Goal: Task Accomplishment & Management: Manage account settings

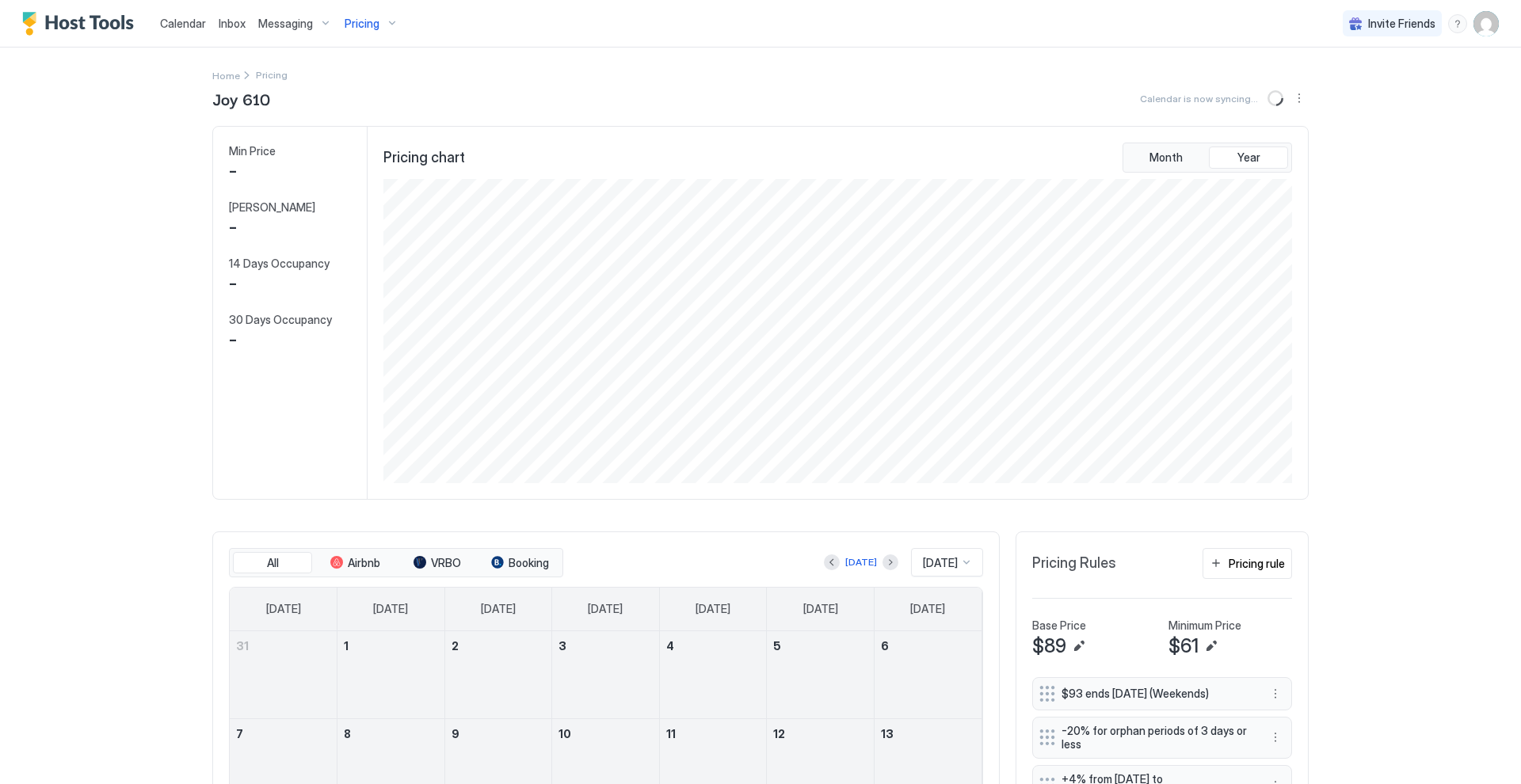
scroll to position [304, 912]
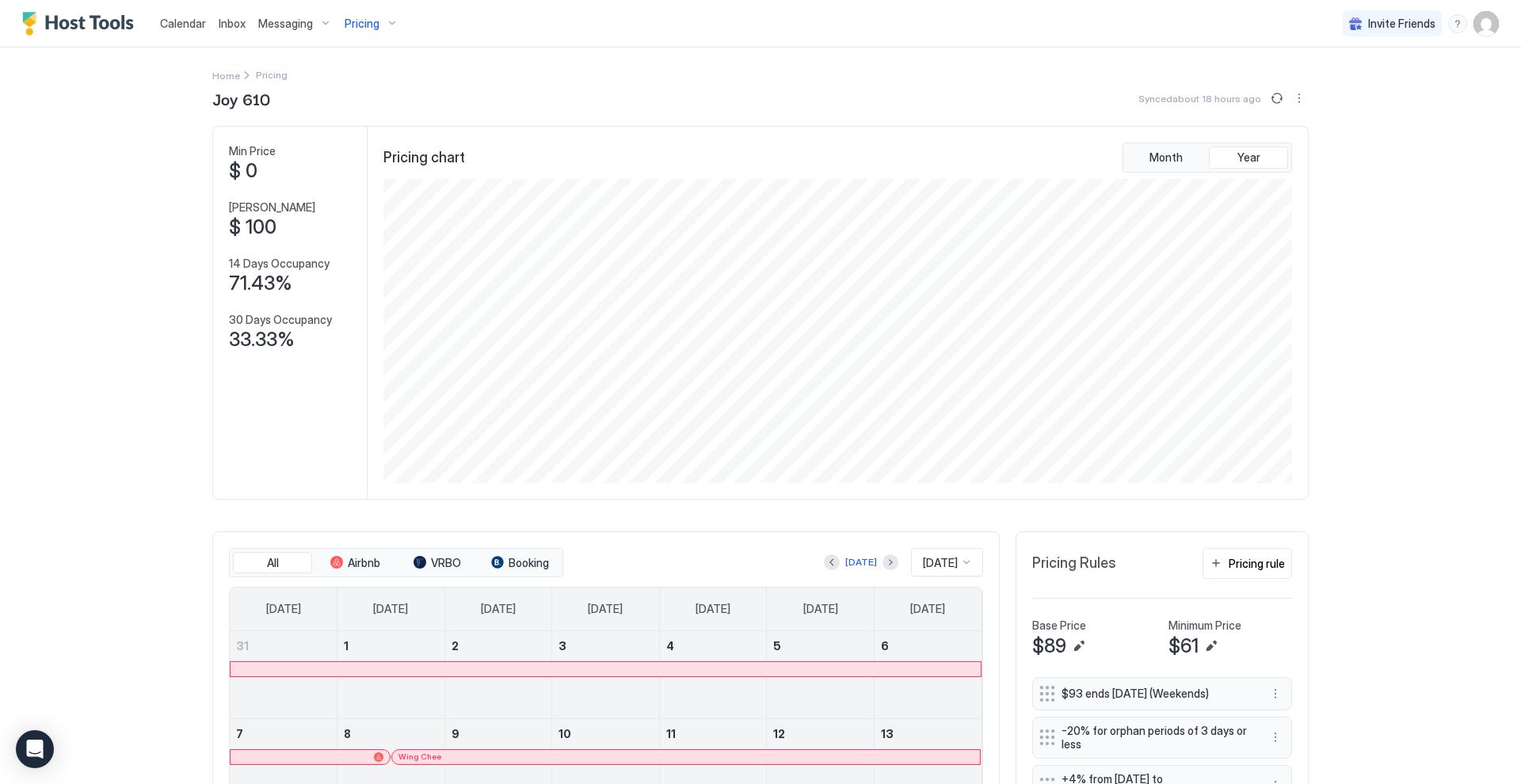
click at [222, 24] on span "Inbox" at bounding box center [232, 23] width 27 height 13
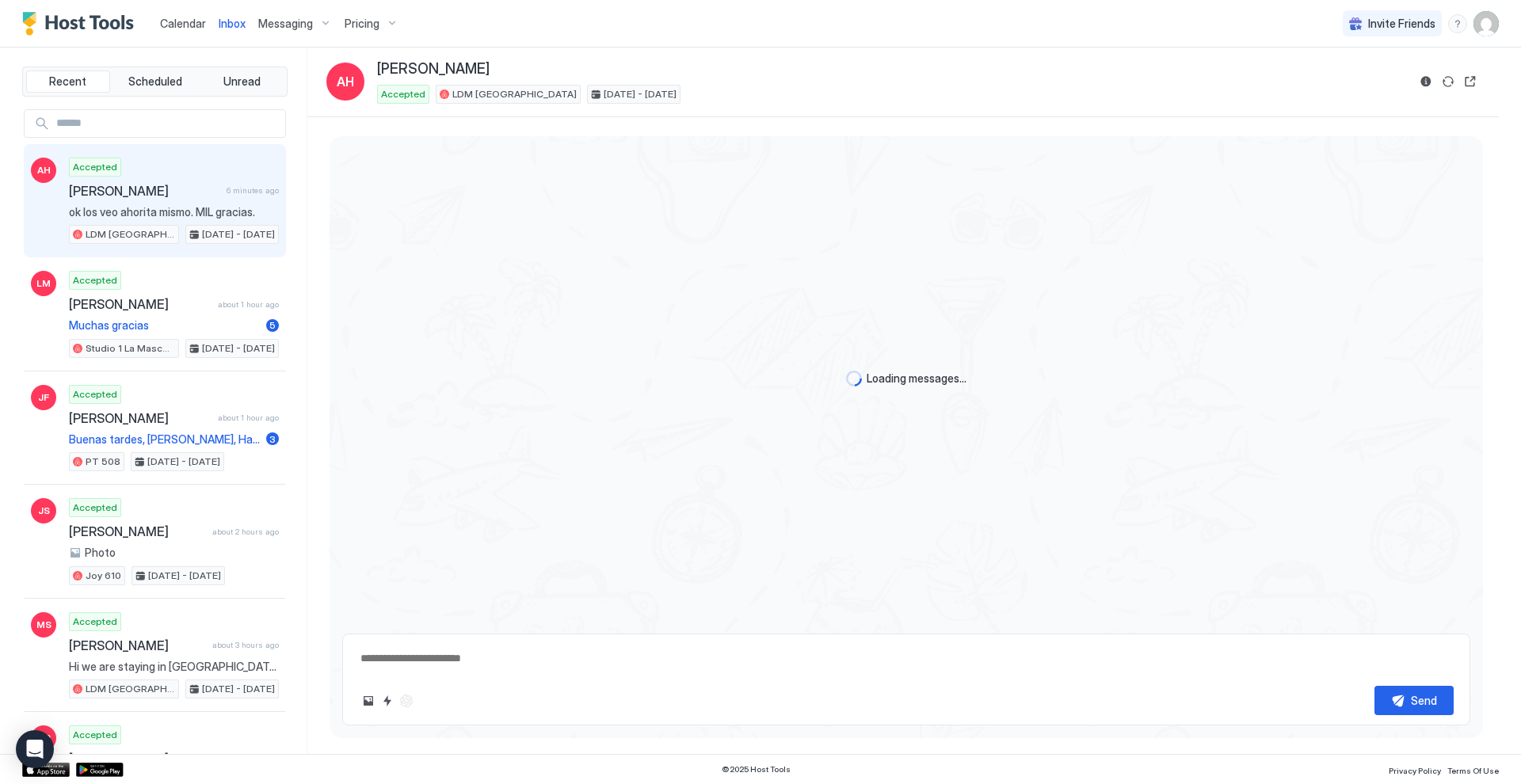
scroll to position [864, 0]
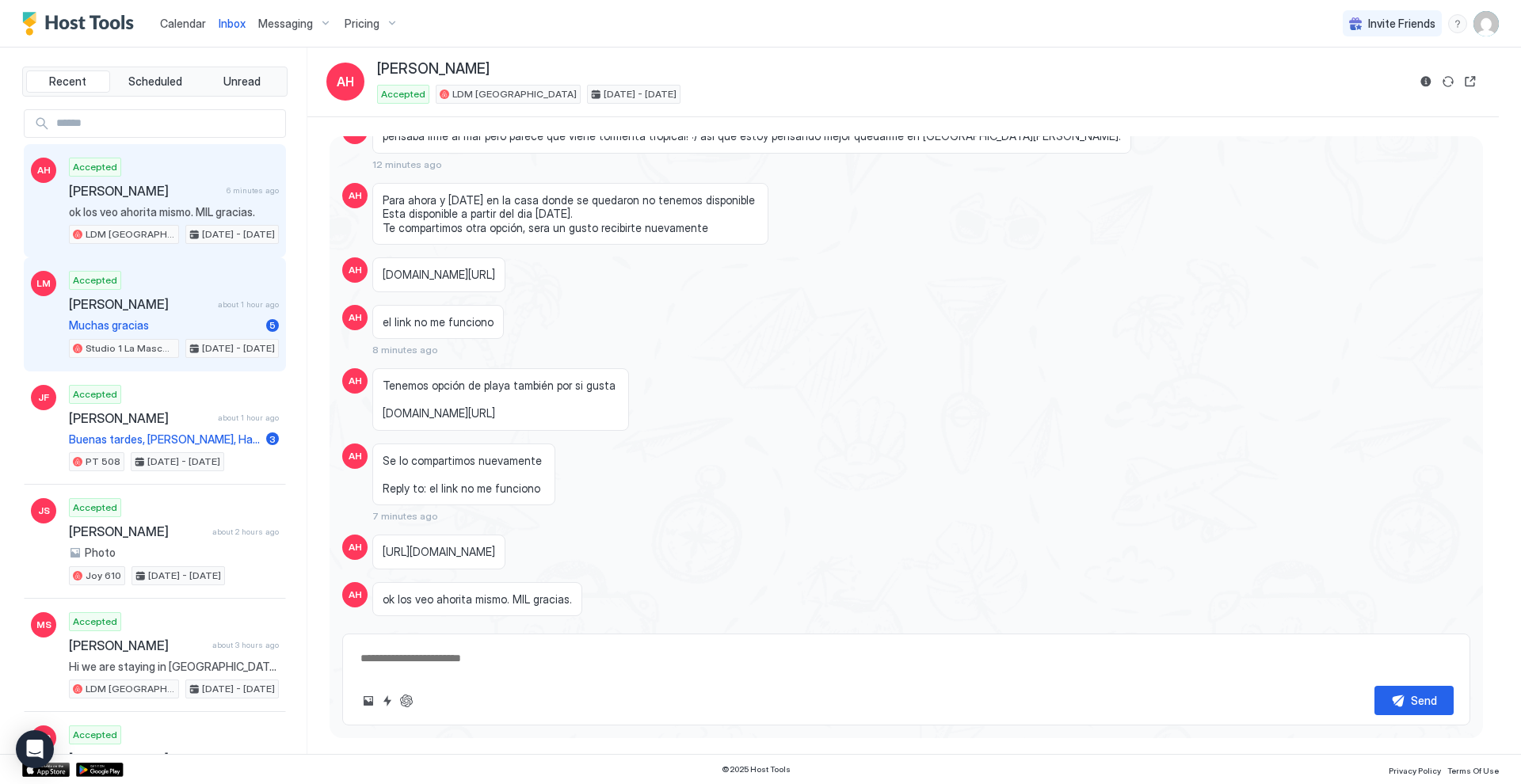
click at [210, 291] on div "Accepted [PERSON_NAME] about 1 hour ago Muchas gracias 5 Studio 1 La Mascota [D…" at bounding box center [174, 315] width 210 height 88
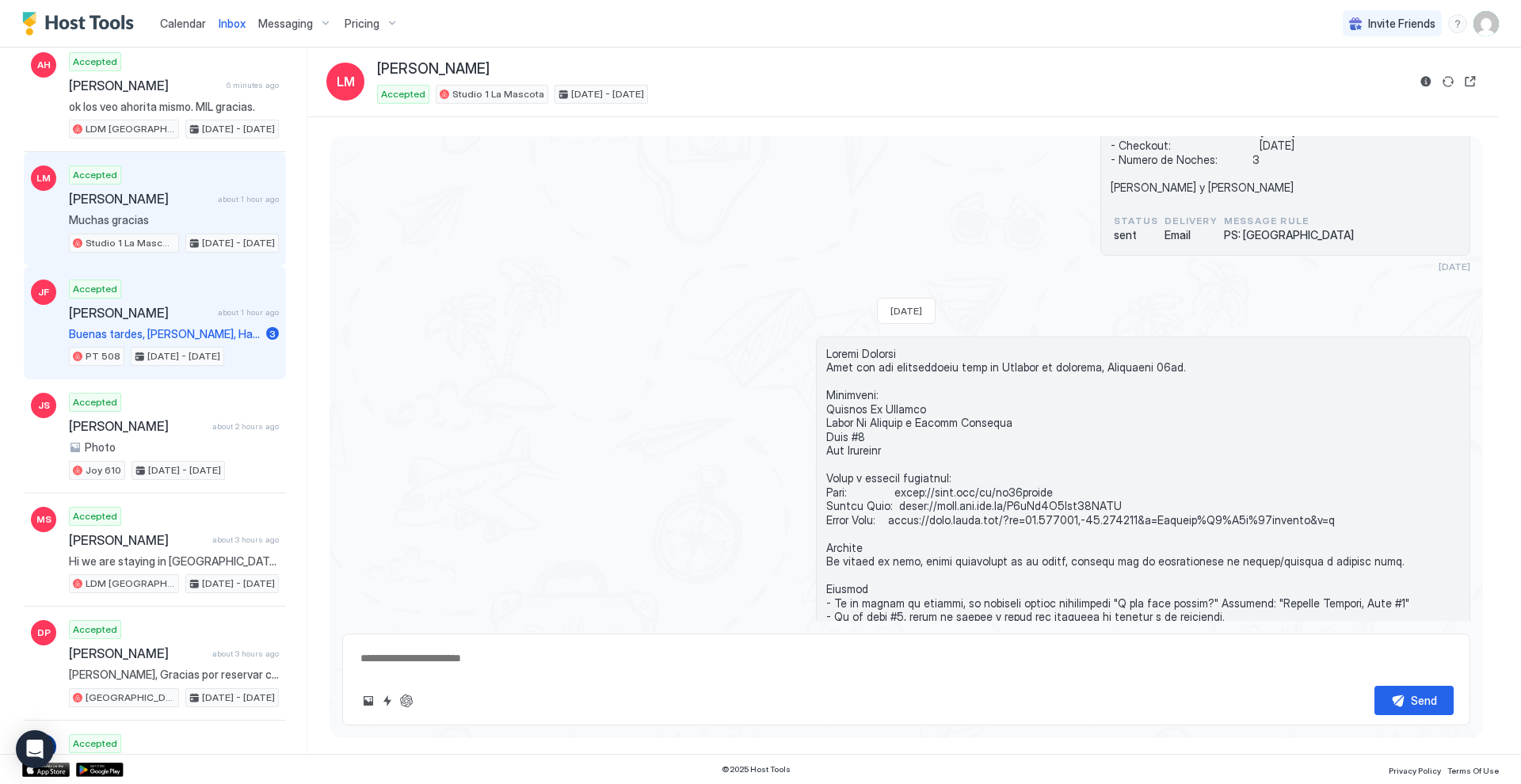
scroll to position [112, 0]
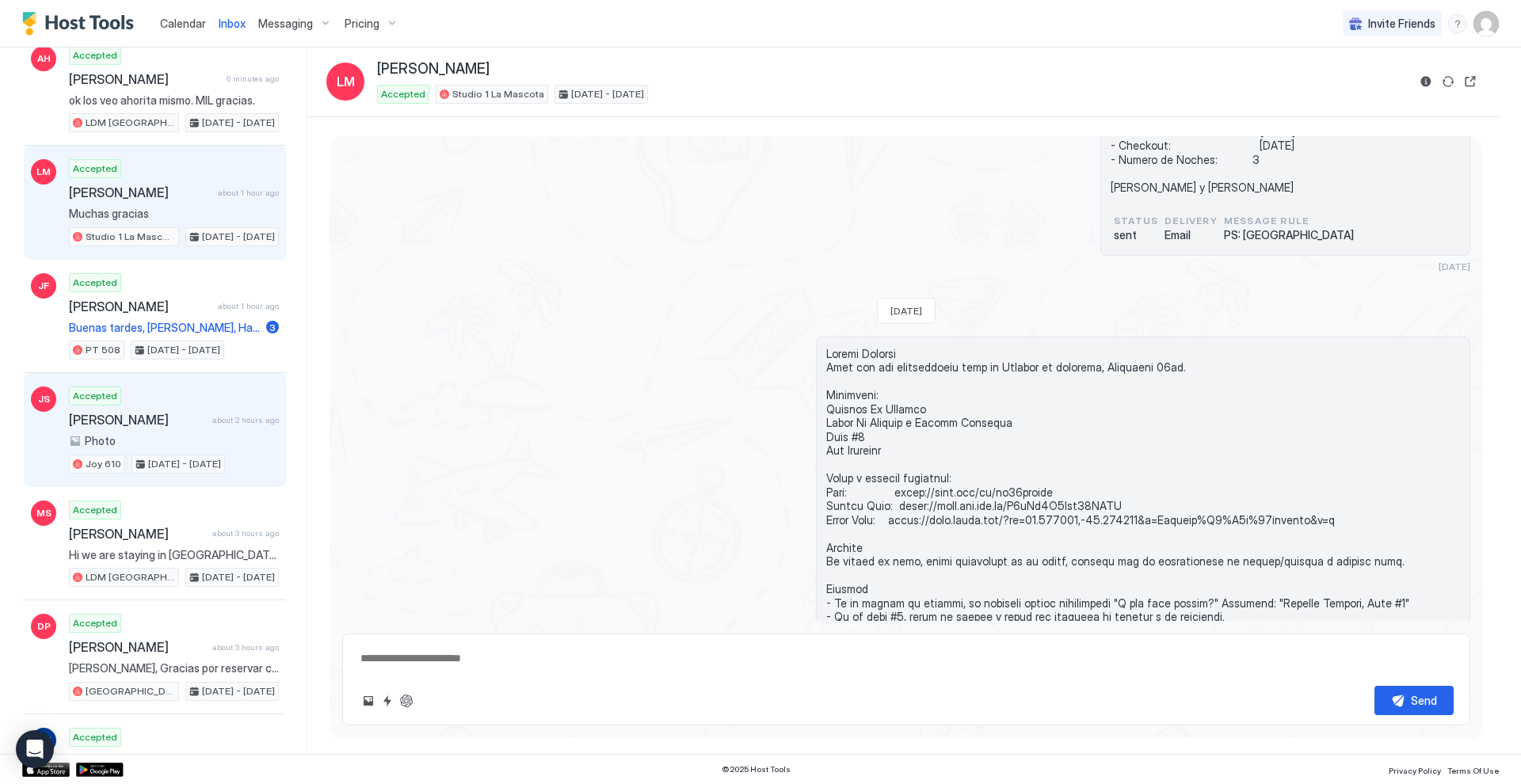
click at [180, 417] on span "[PERSON_NAME]" at bounding box center [137, 420] width 137 height 16
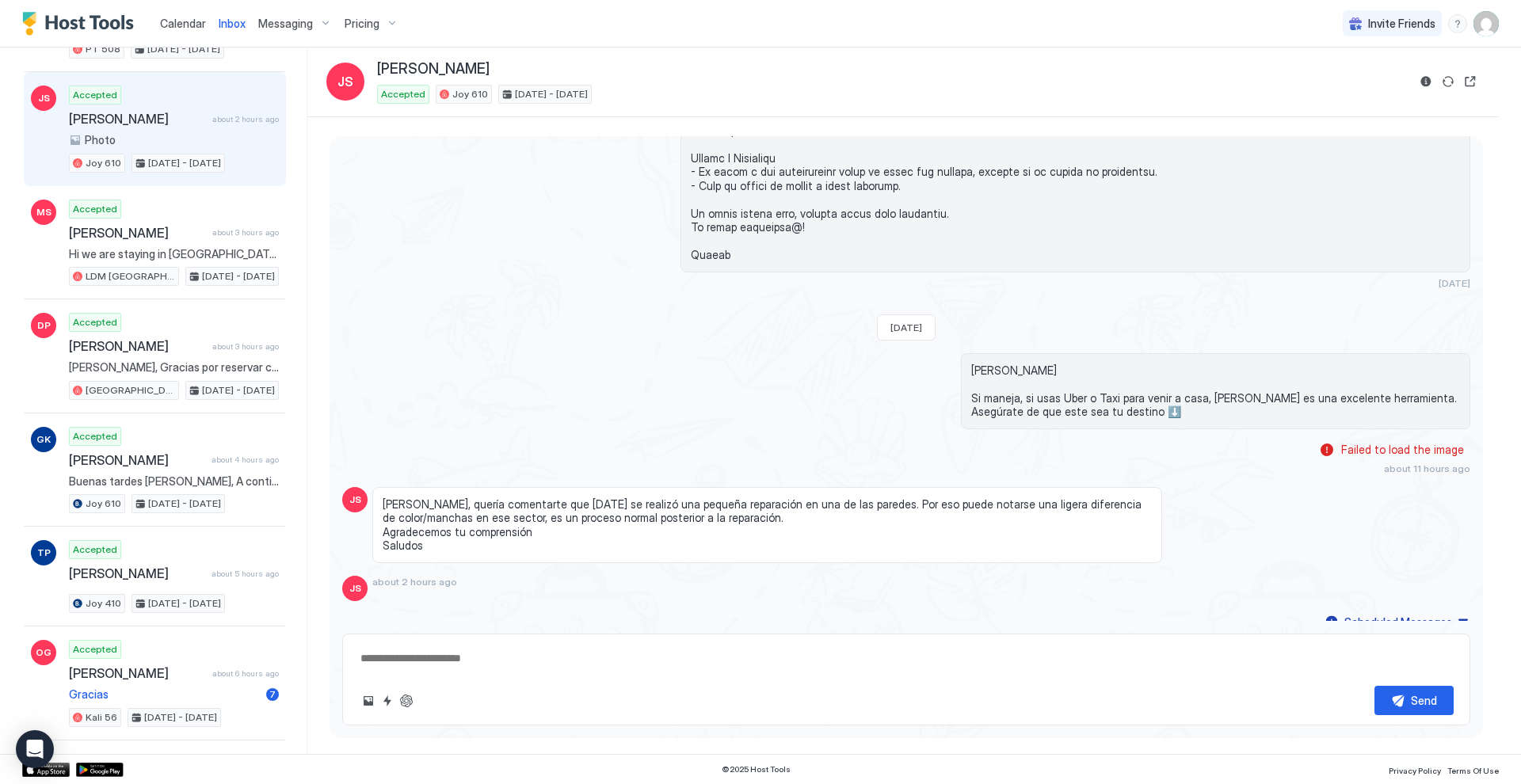
scroll to position [414, 0]
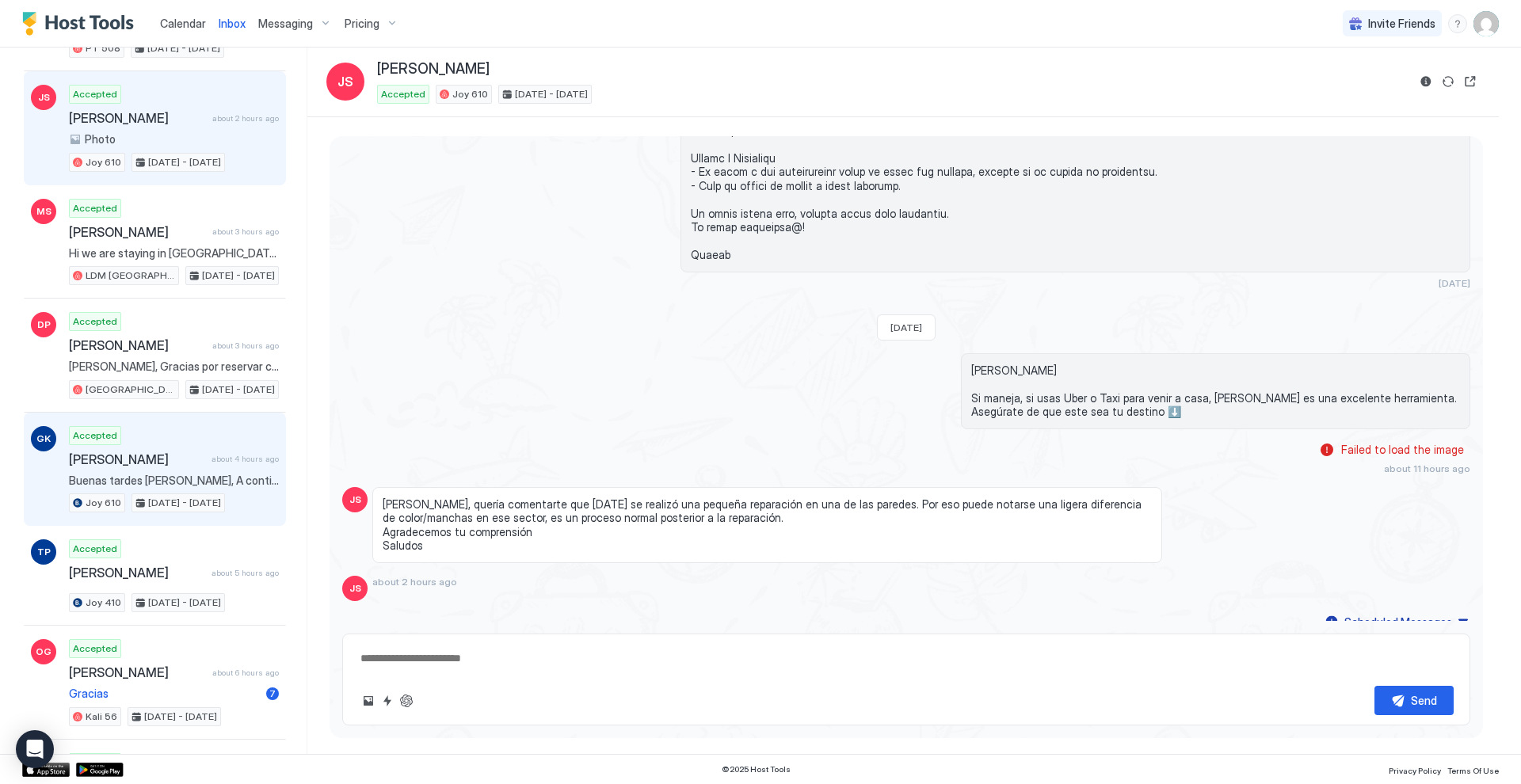
click at [184, 429] on div "Accepted [PERSON_NAME] about 4 hours ago Buenas tardes [PERSON_NAME], A continu…" at bounding box center [174, 470] width 210 height 88
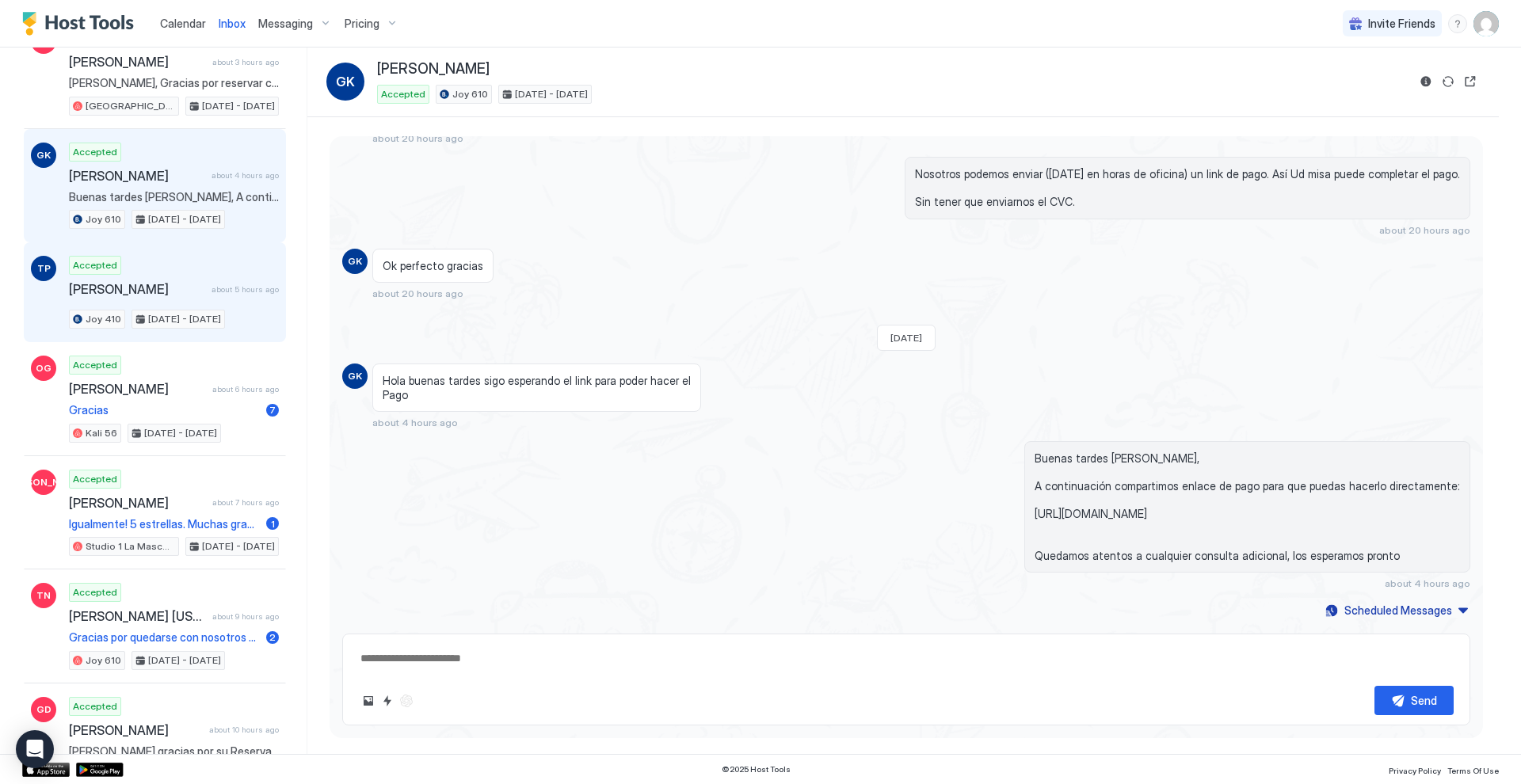
scroll to position [700, 0]
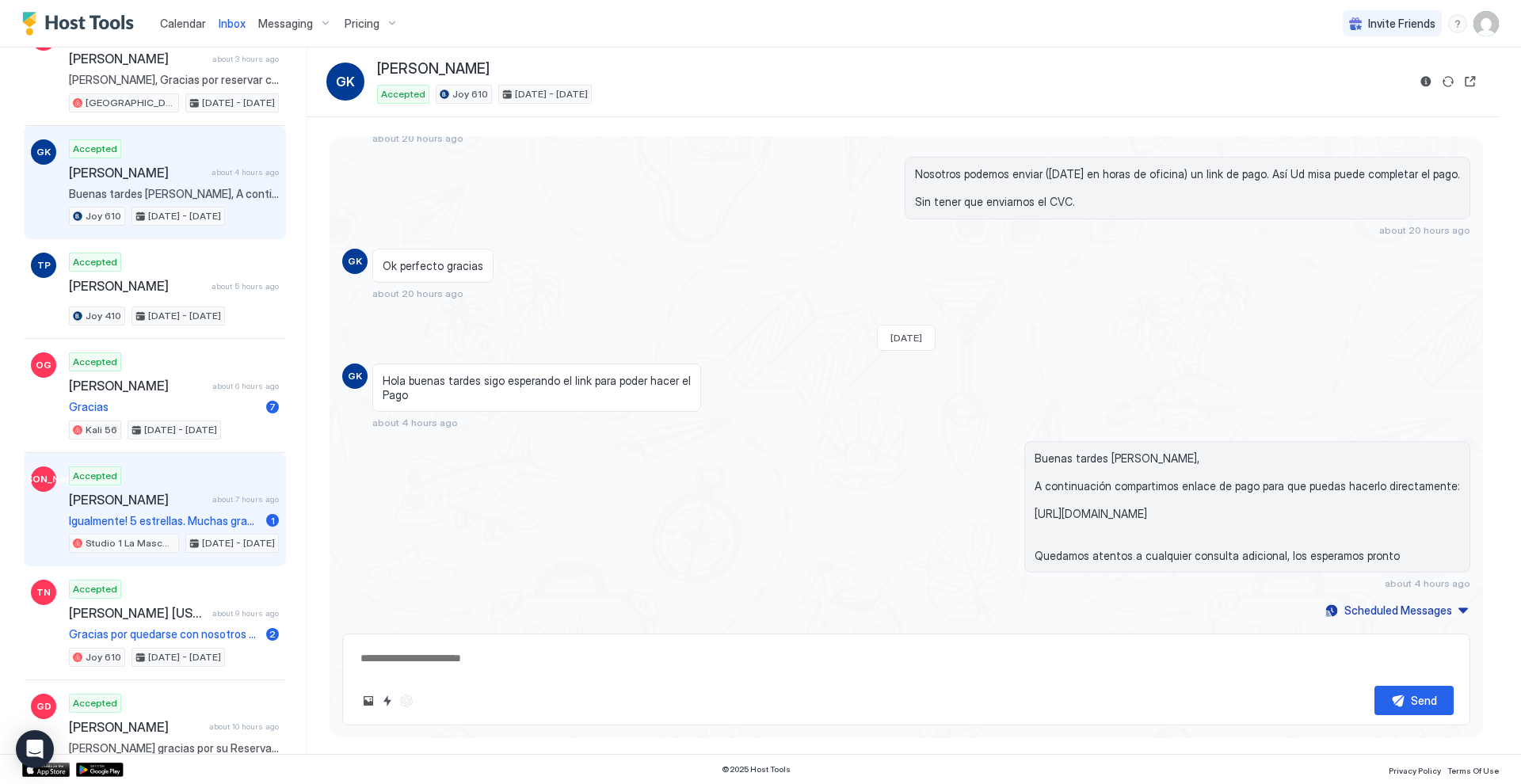
click at [244, 492] on div "[PERSON_NAME] about 7 hours ago" at bounding box center [174, 500] width 210 height 16
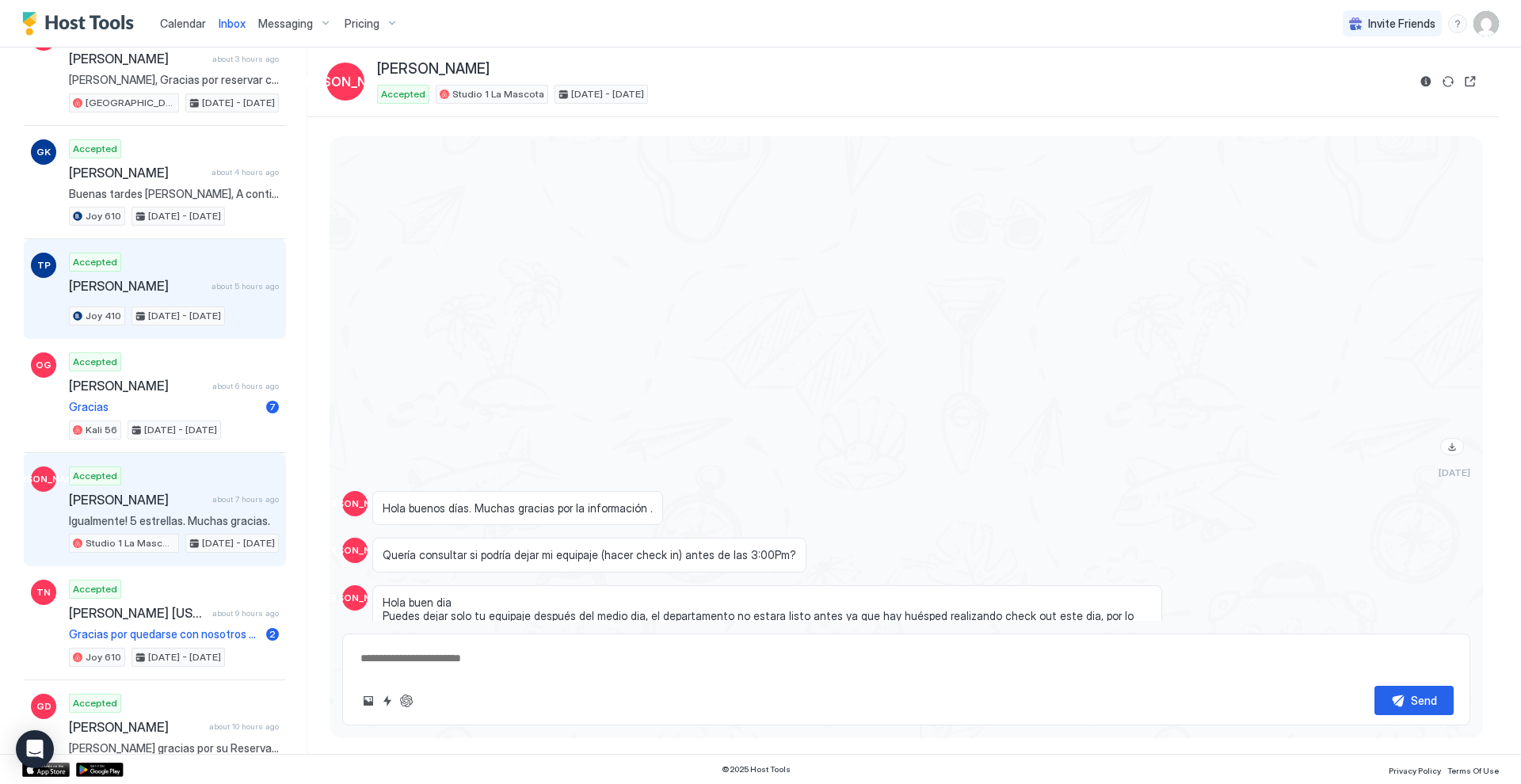
scroll to position [700, 0]
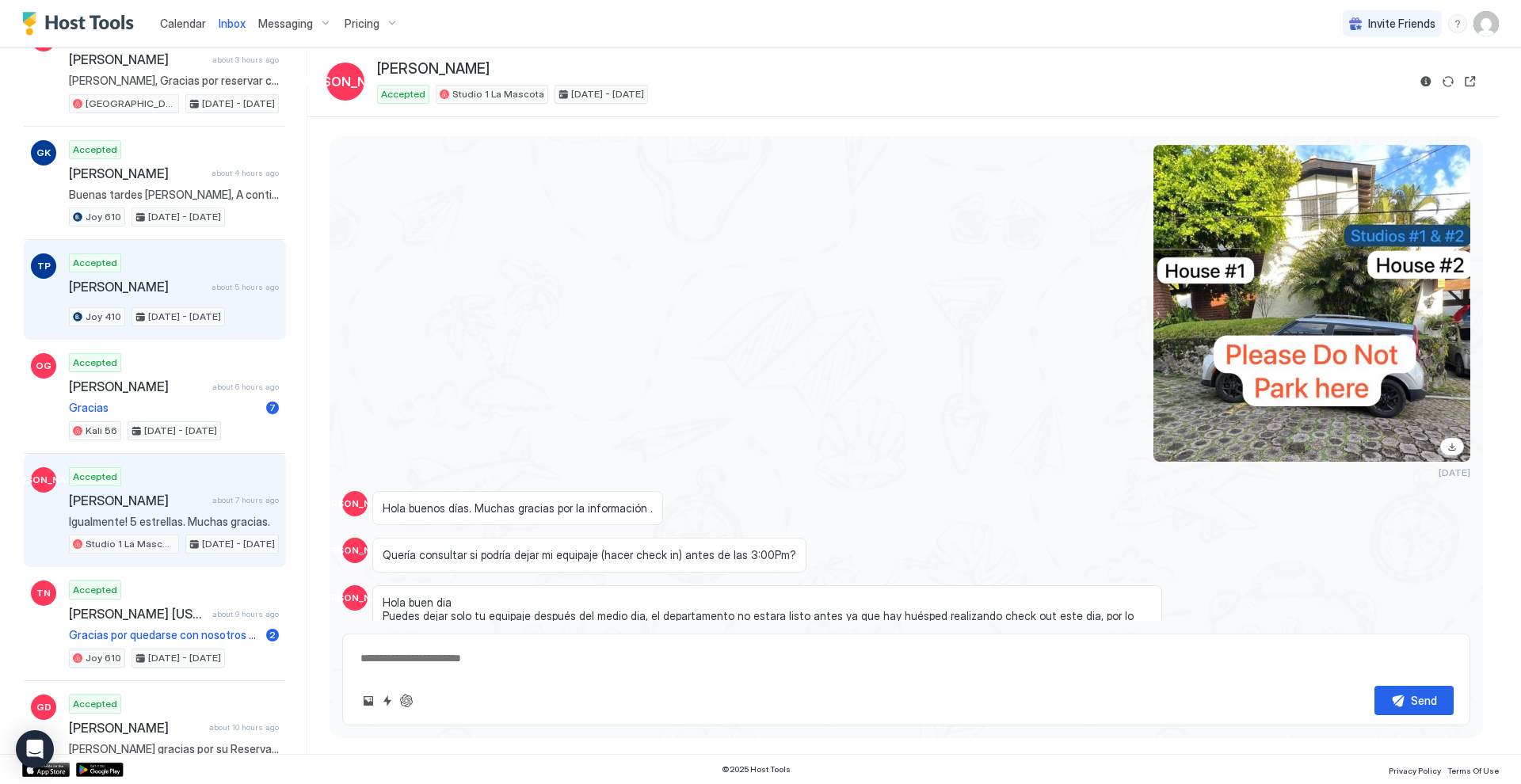
click at [189, 262] on div "Accepted [PERSON_NAME] about 5 hours ago Joy 410 [DATE] - [DATE]" at bounding box center [174, 290] width 210 height 73
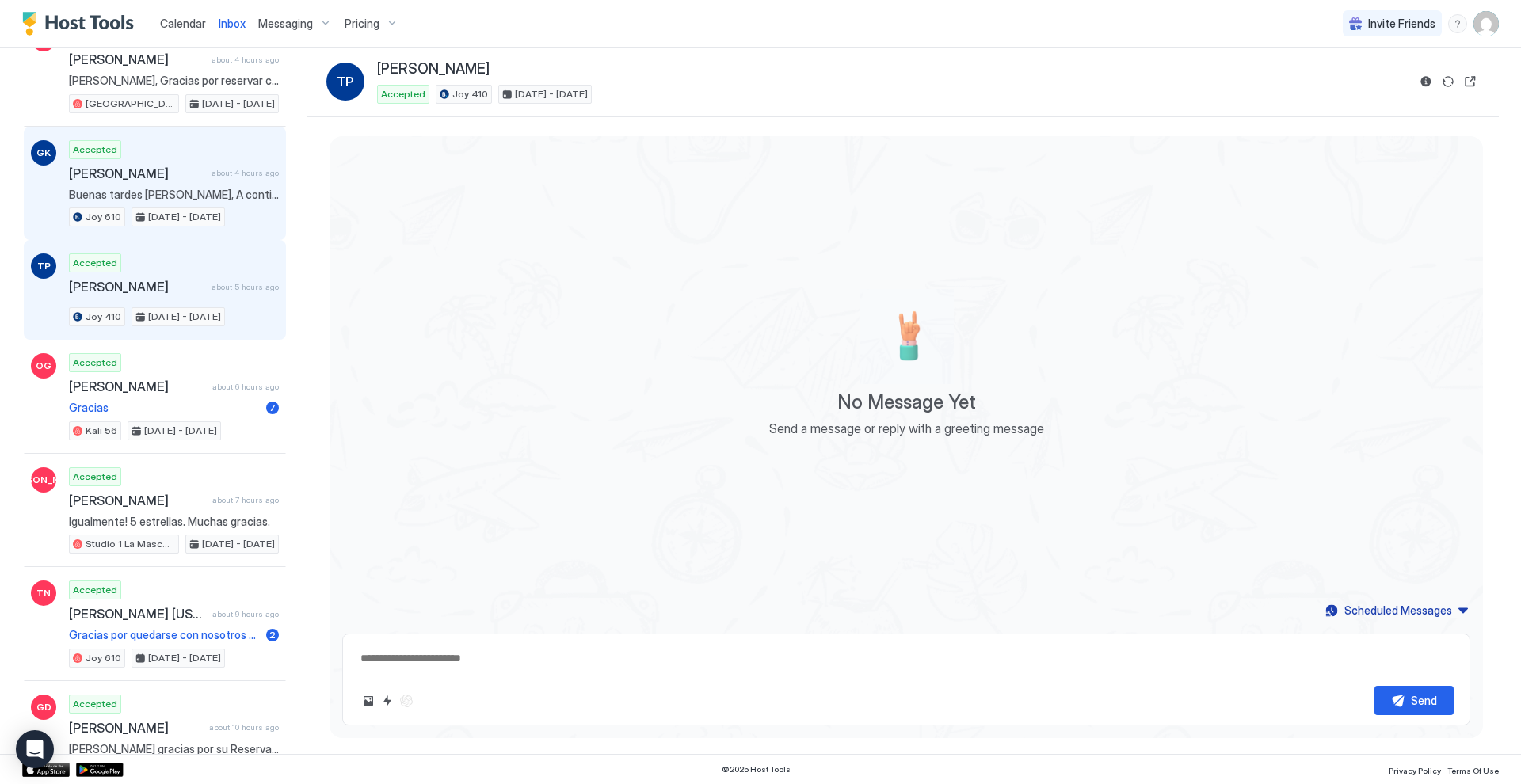
click at [198, 157] on div "Accepted [PERSON_NAME] about 4 hours ago Buenas tardes [PERSON_NAME], A continu…" at bounding box center [174, 184] width 210 height 88
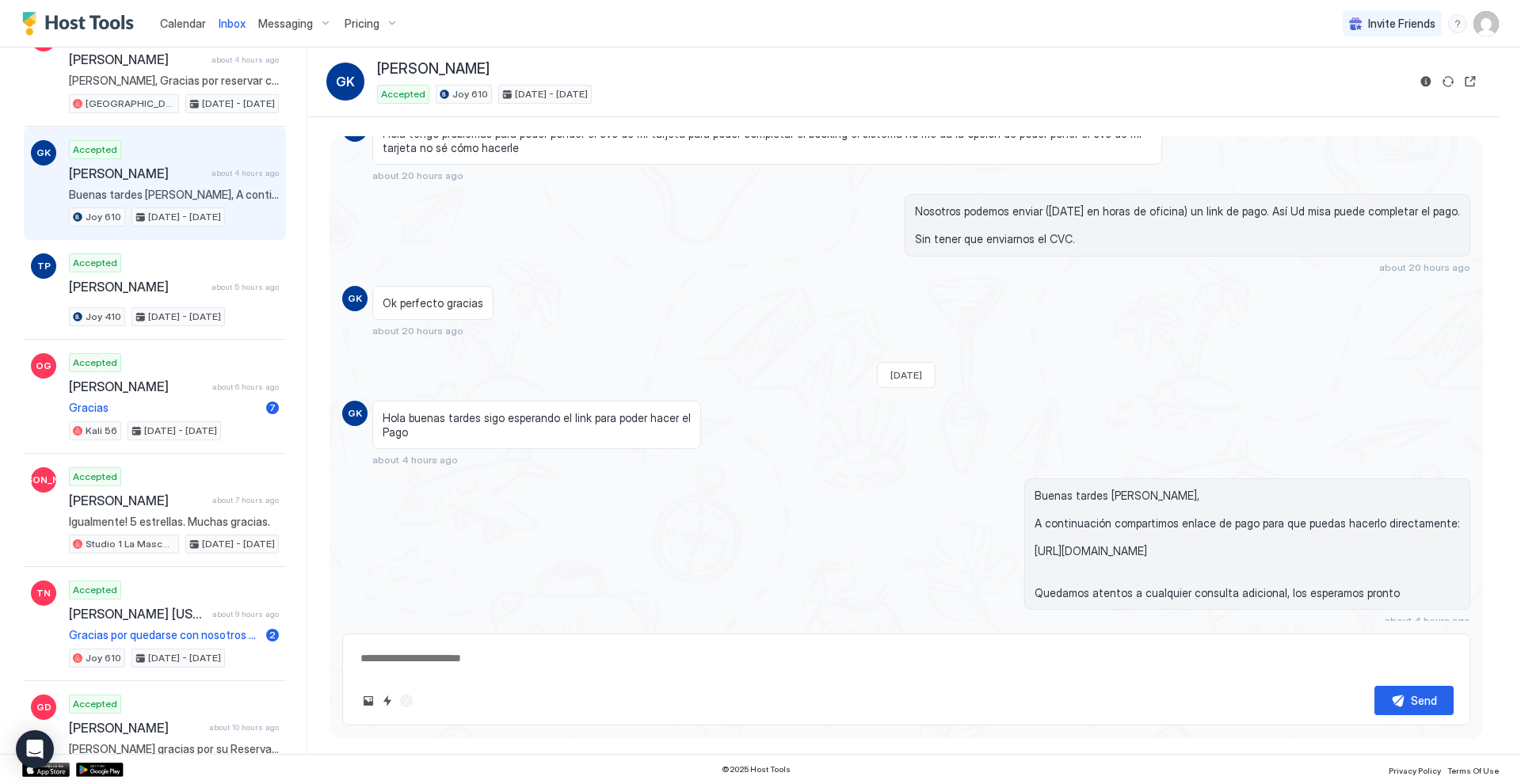
scroll to position [188, 0]
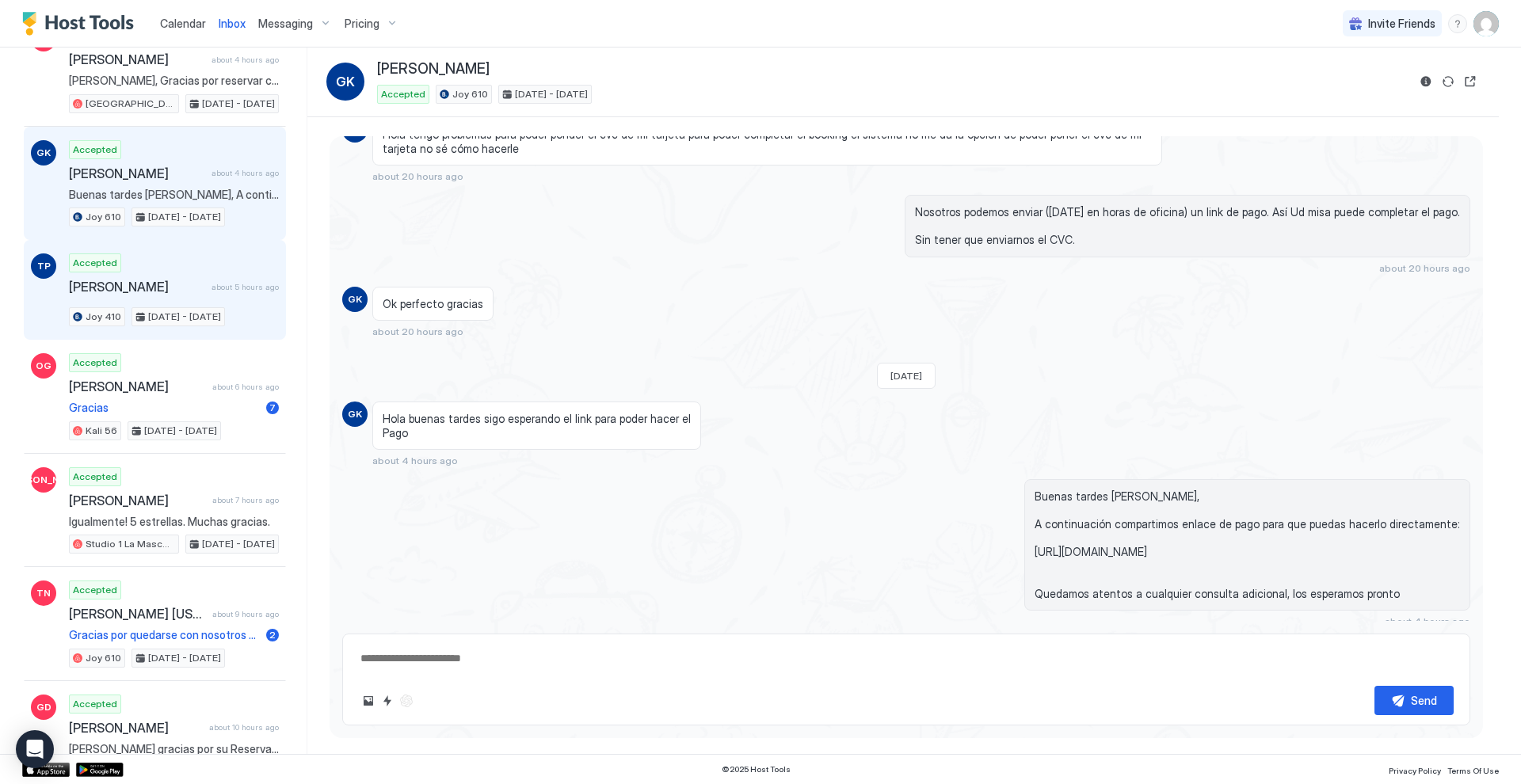
click at [205, 270] on div "Accepted [PERSON_NAME] about 5 hours ago Joy 410 [DATE] - [DATE]" at bounding box center [174, 290] width 210 height 73
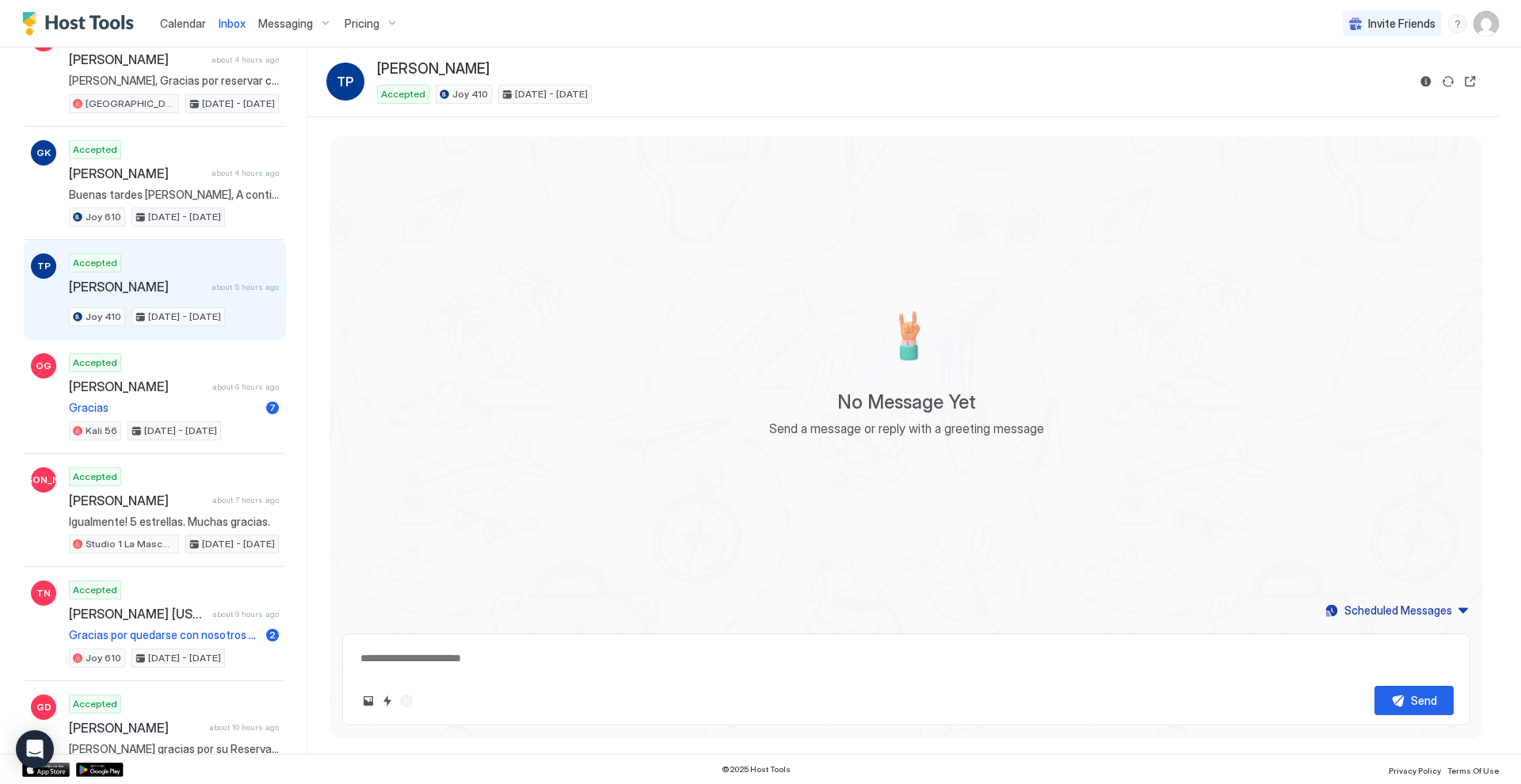
scroll to position [712, 0]
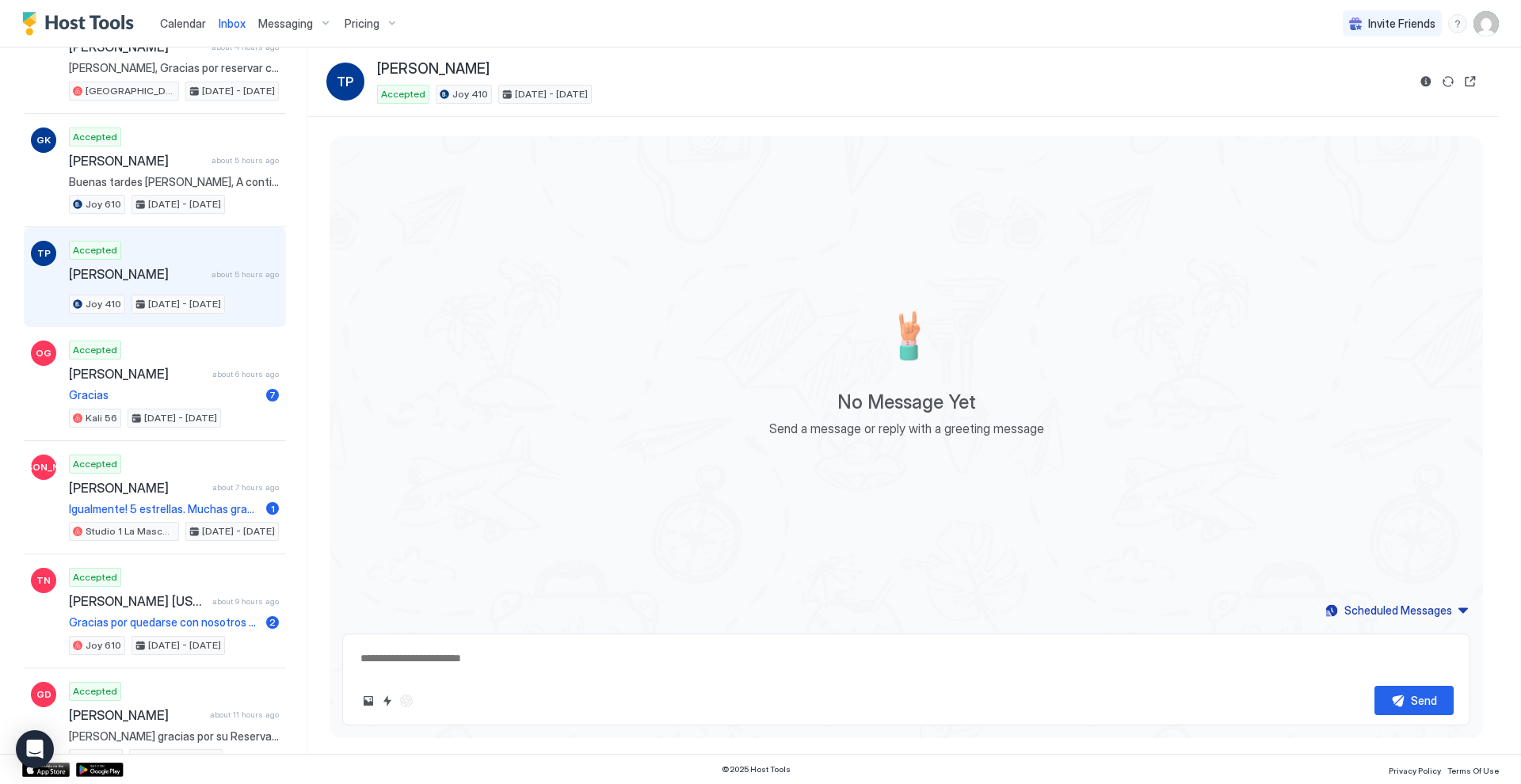
type textarea "*"
